Goal: Browse casually

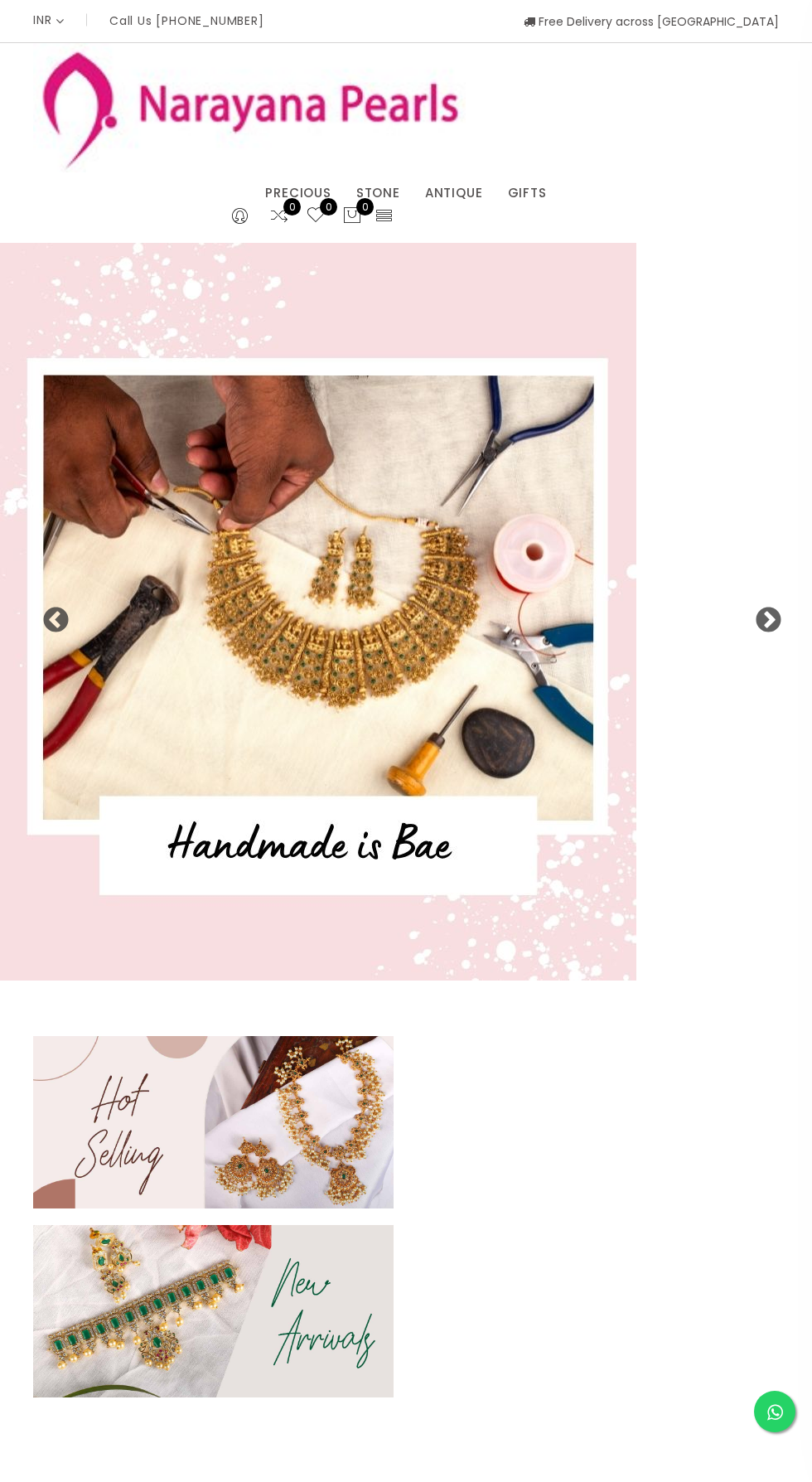
select select "INR"
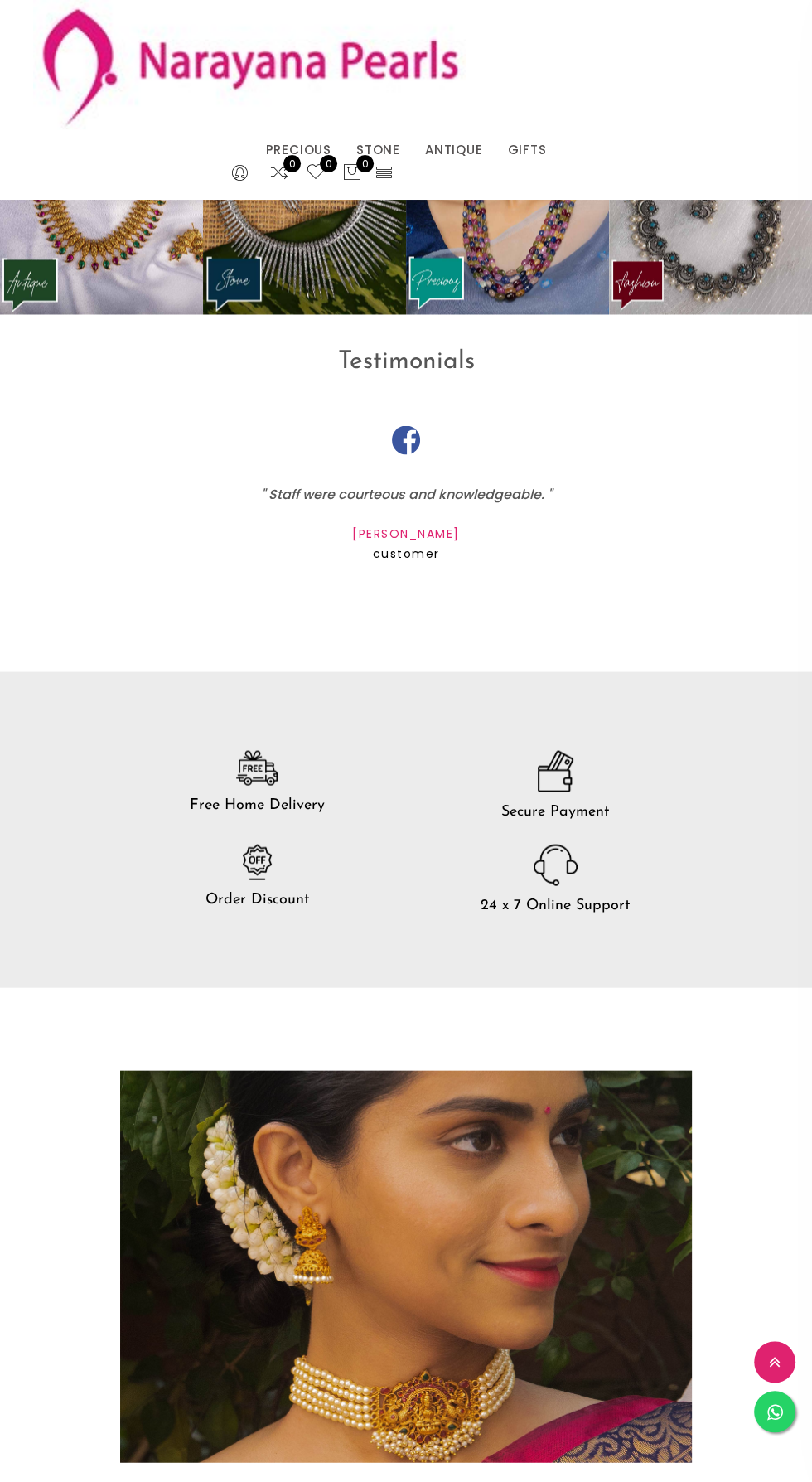
scroll to position [2221, 0]
click at [547, 852] on img at bounding box center [555, 866] width 44 height 42
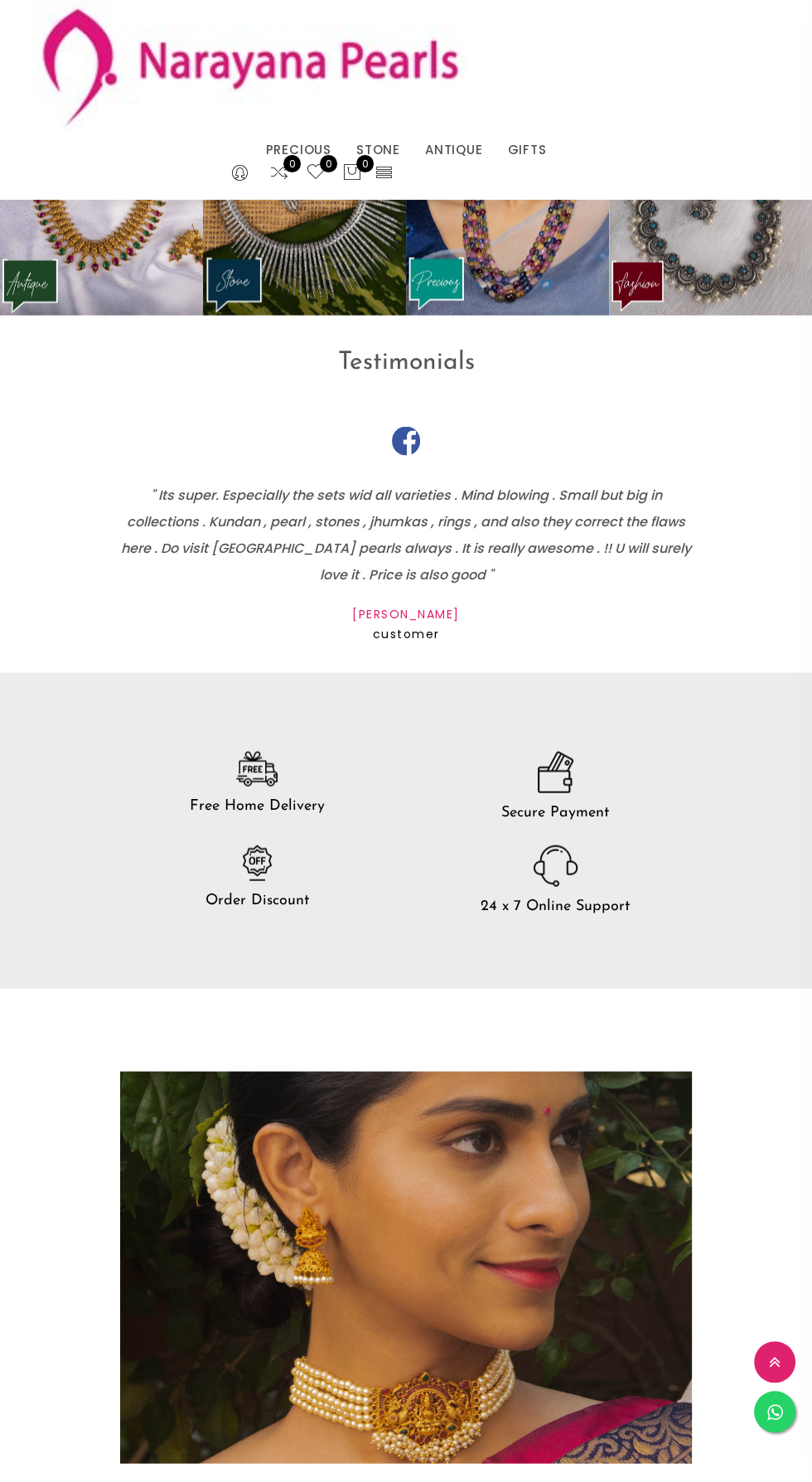
click at [576, 886] on img at bounding box center [555, 866] width 44 height 42
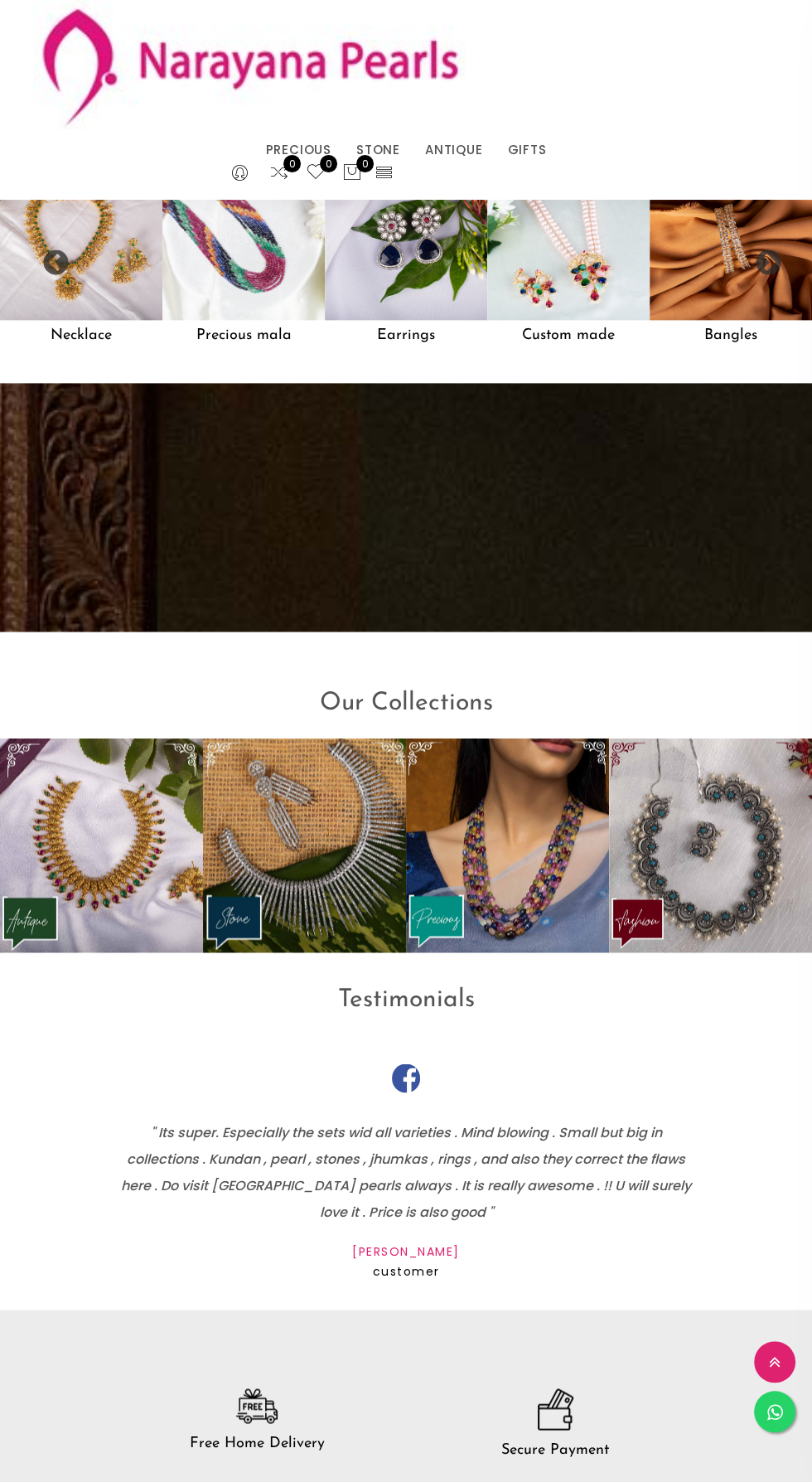
scroll to position [1583, 0]
click at [446, 670] on div "Our Collections" at bounding box center [406, 698] width 812 height 82
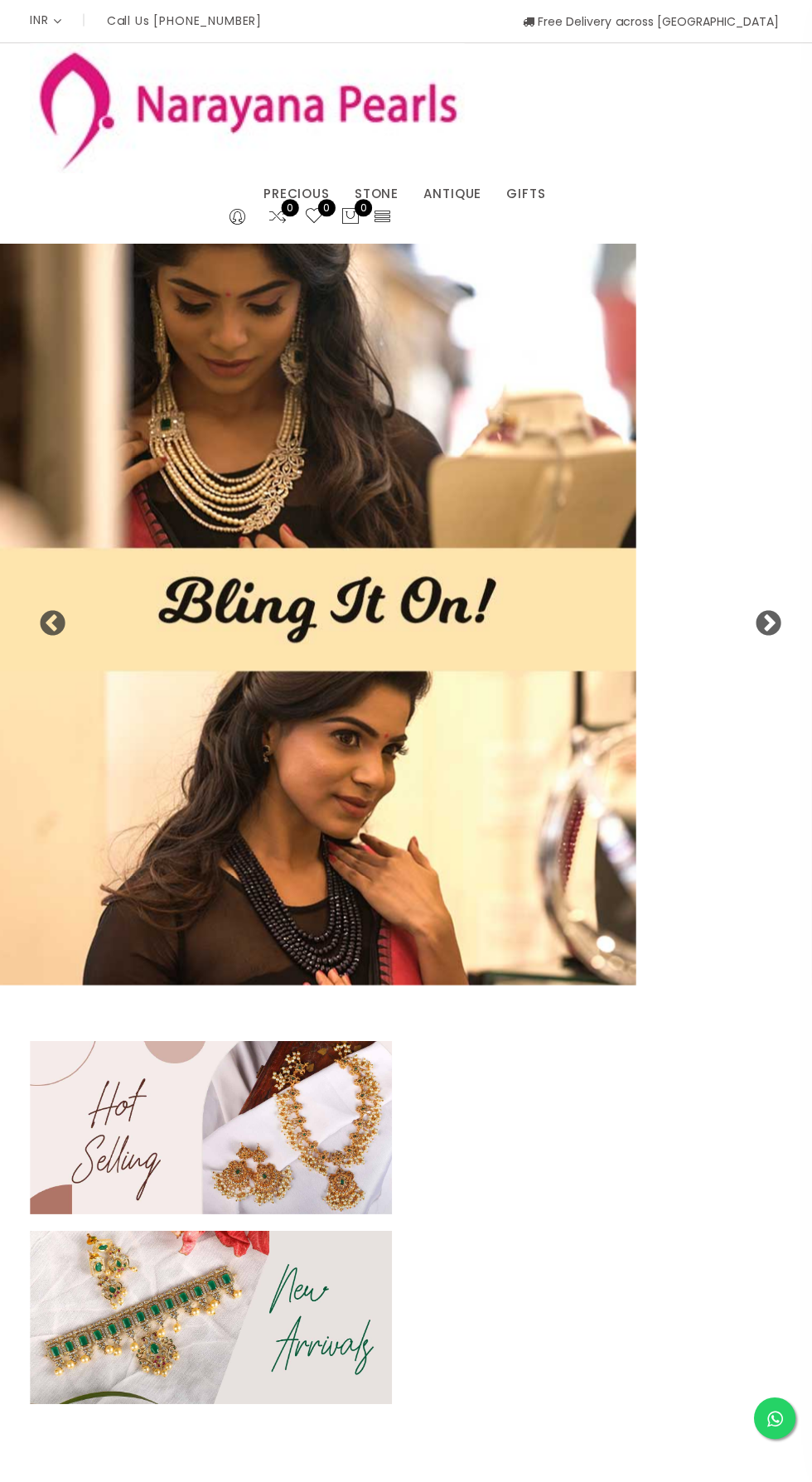
scroll to position [0, 0]
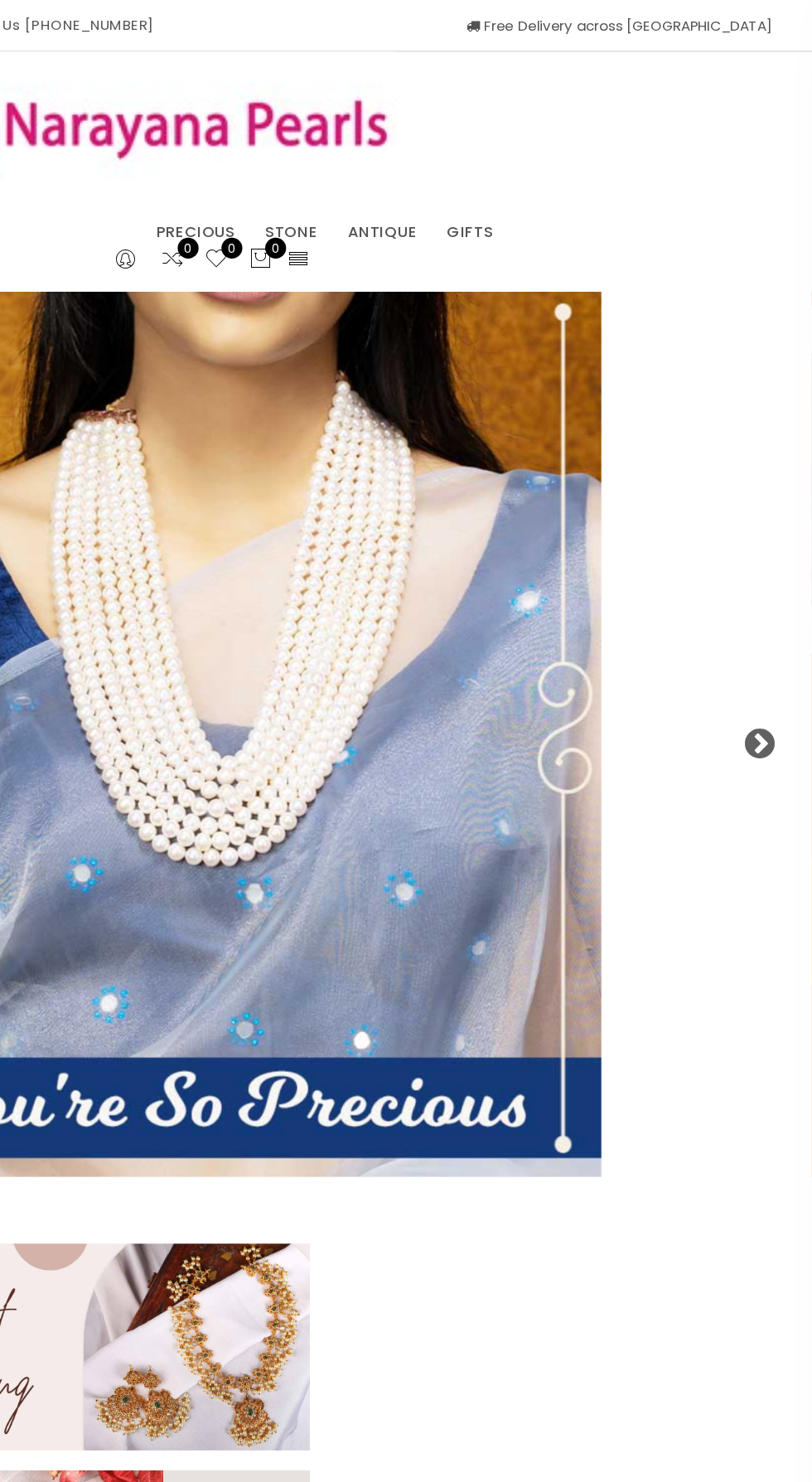
click at [684, 631] on picture at bounding box center [406, 611] width 812 height 737
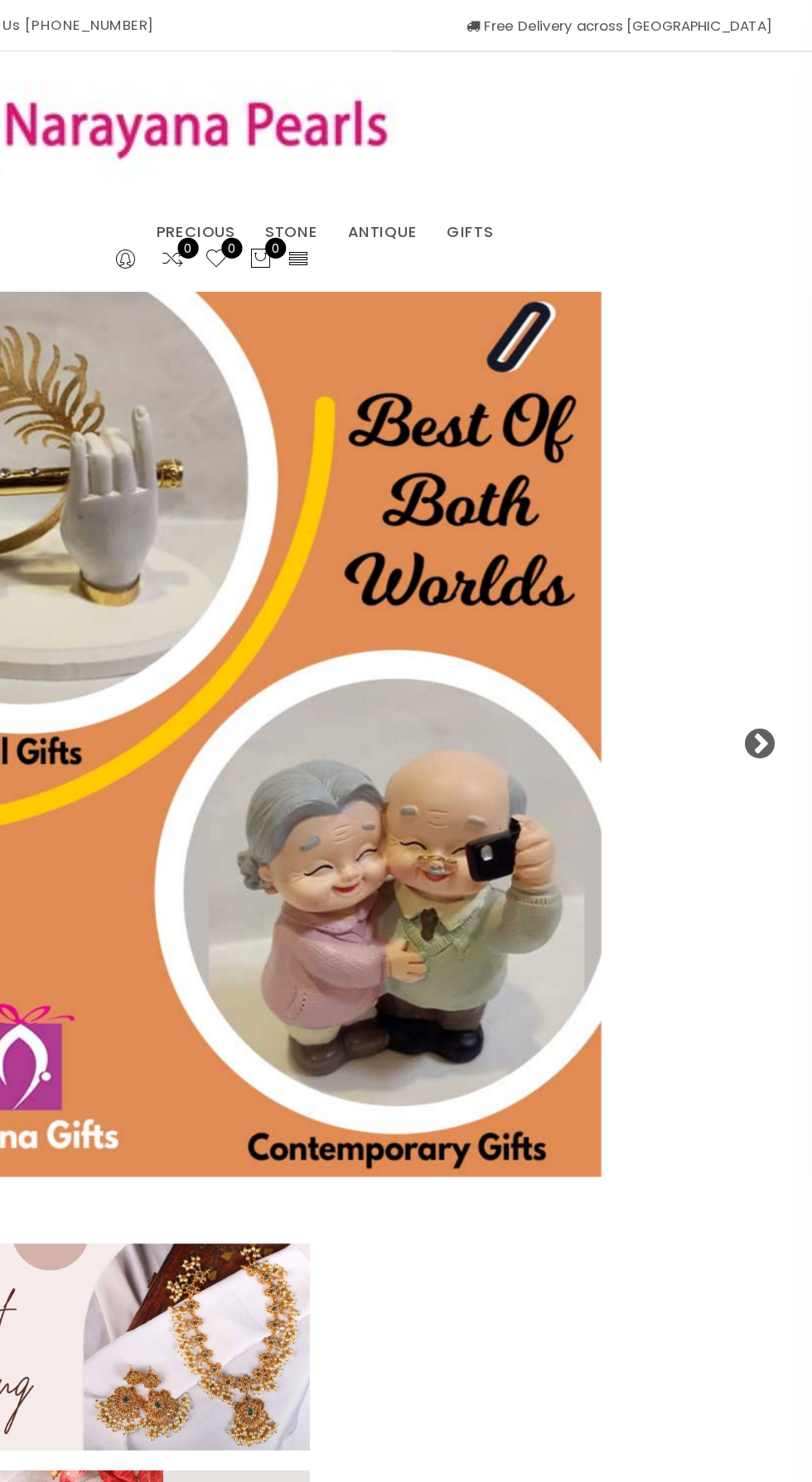
click at [743, 612] on picture at bounding box center [406, 611] width 812 height 737
click at [749, 605] on picture at bounding box center [406, 611] width 812 height 737
click at [770, 620] on button "Next" at bounding box center [762, 614] width 16 height 16
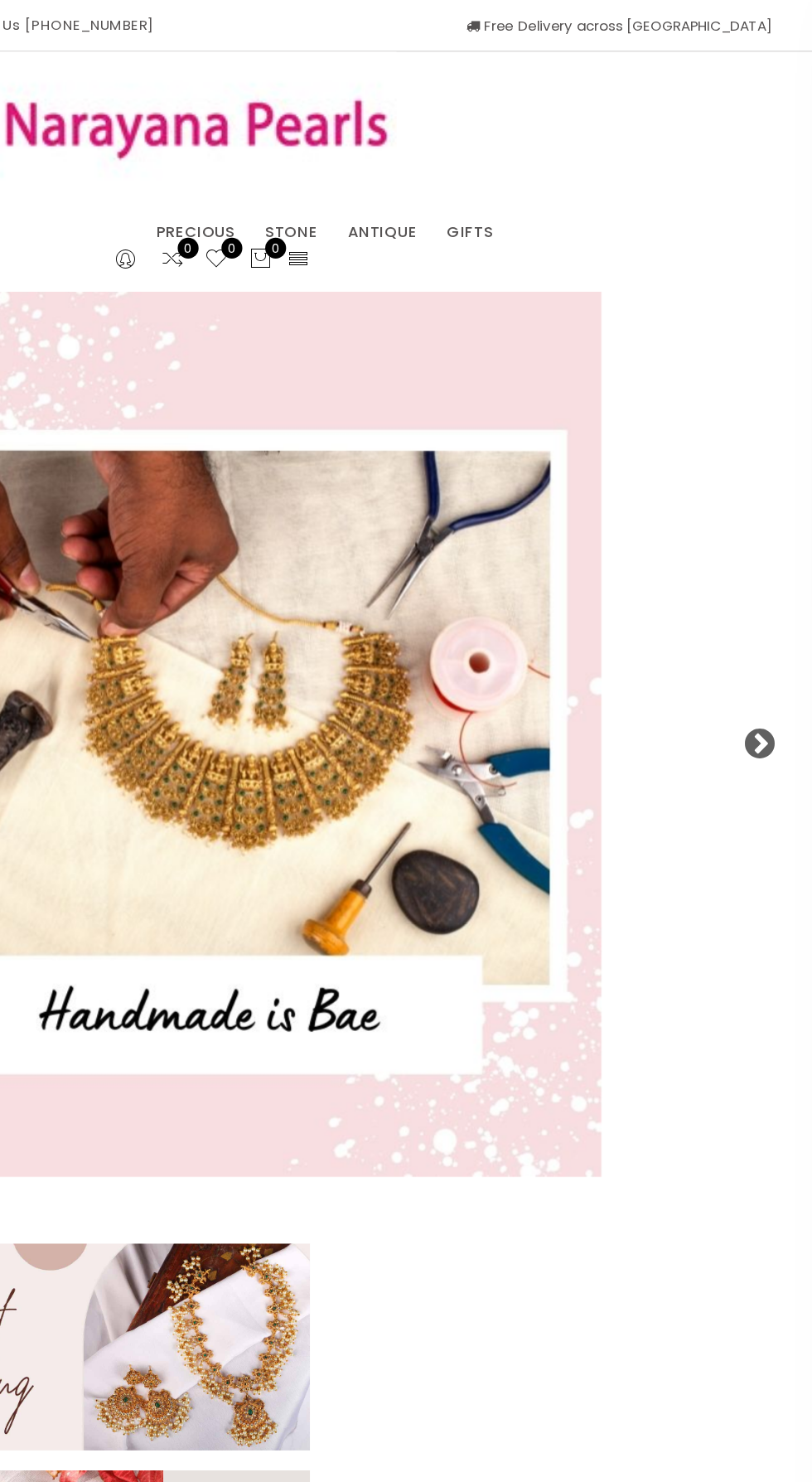
click at [708, 653] on picture at bounding box center [406, 611] width 812 height 737
click at [747, 596] on picture at bounding box center [406, 611] width 812 height 737
click at [742, 598] on picture at bounding box center [406, 611] width 812 height 737
click at [468, 578] on img at bounding box center [318, 611] width 636 height 737
